Goal: Transaction & Acquisition: Purchase product/service

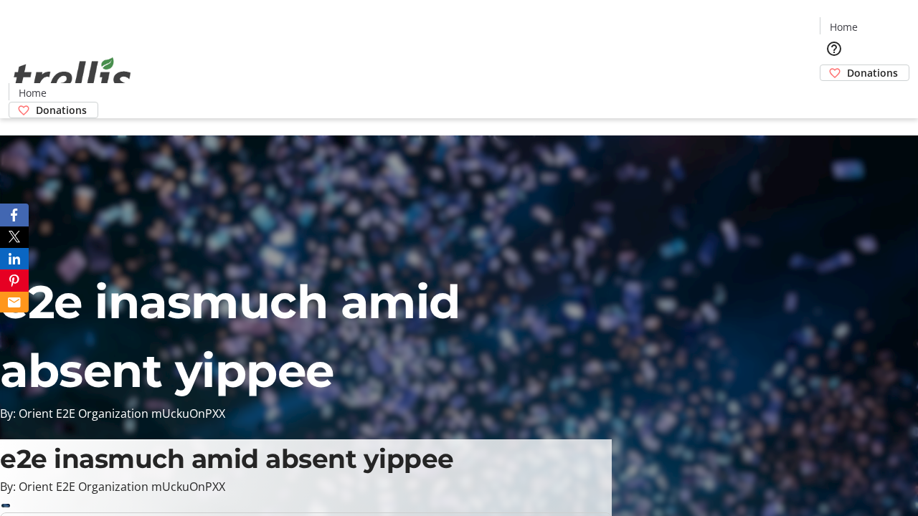
click at [847, 65] on span "Donations" at bounding box center [872, 72] width 51 height 15
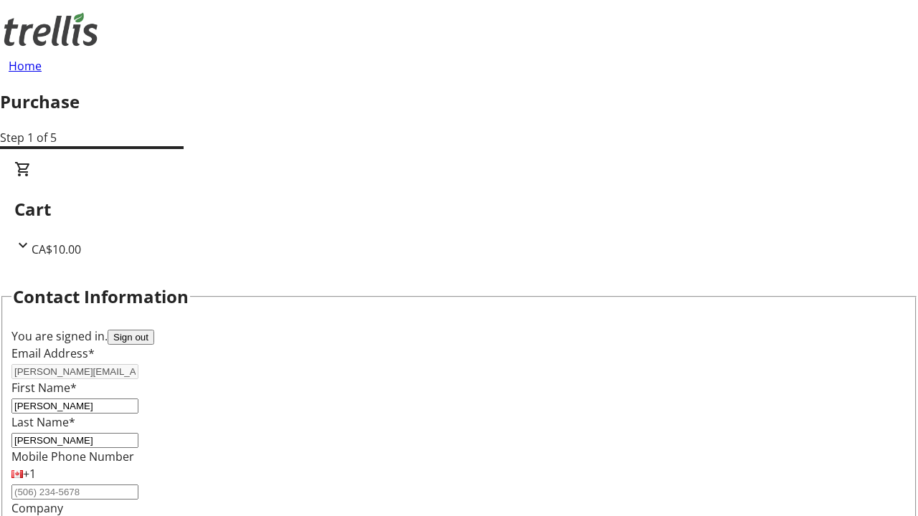
scroll to position [232, 0]
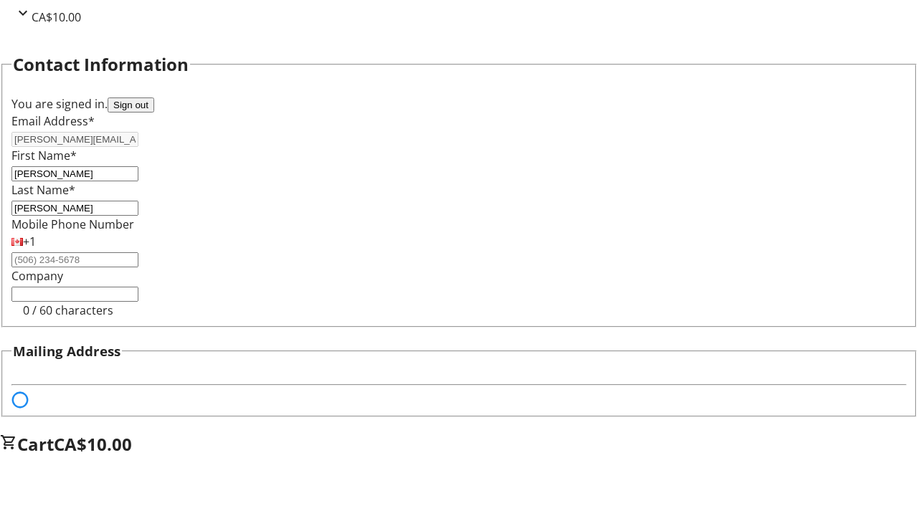
select select "BC"
select select "CA"
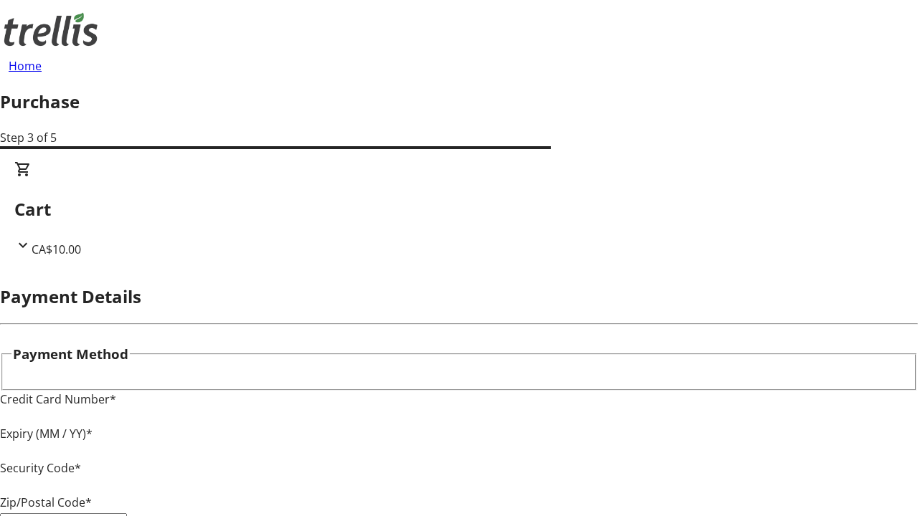
type input "V1Y 0C2"
